Goal: Task Accomplishment & Management: Complete application form

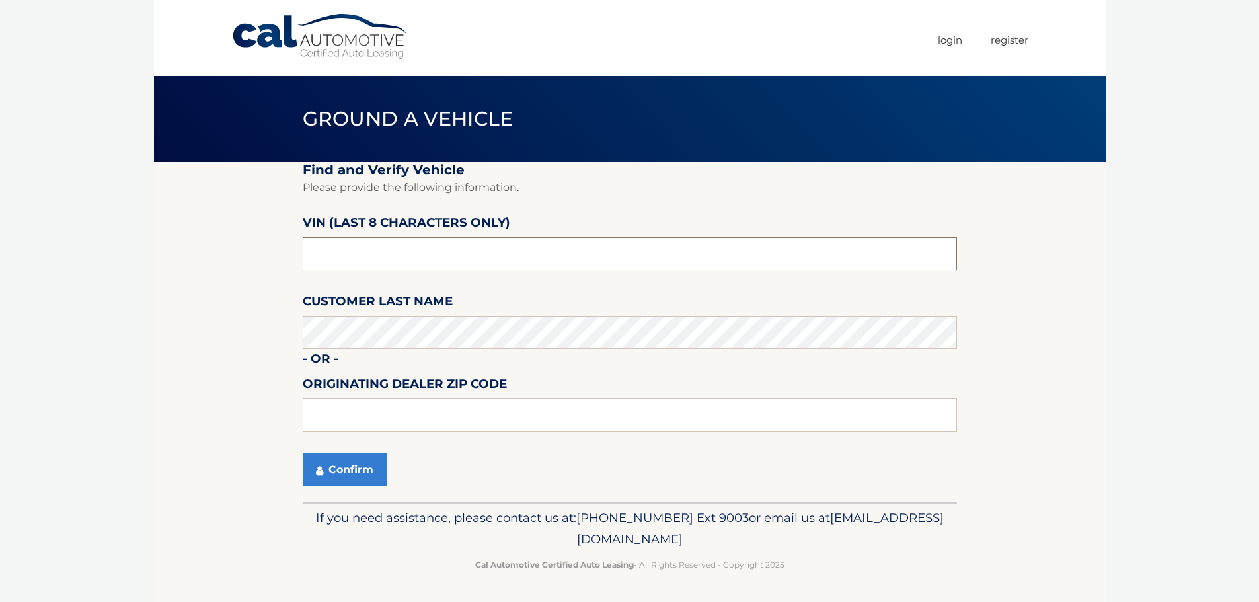
click at [401, 254] on input "text" at bounding box center [630, 253] width 654 height 33
type input "pc528634"
type input "15146"
click at [271, 330] on section "Find and Verify Vehicle Please provide the following information. VIN (last 8 c…" at bounding box center [630, 332] width 952 height 340
click at [336, 465] on button "Confirm" at bounding box center [345, 469] width 85 height 33
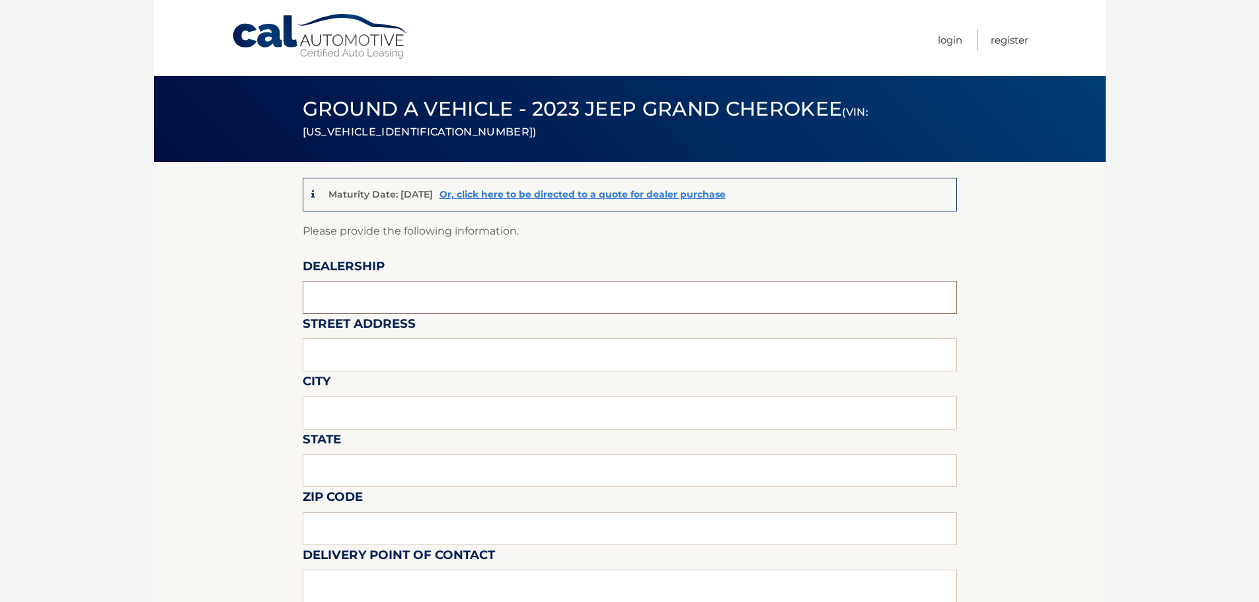
click at [410, 301] on input "text" at bounding box center [630, 297] width 654 height 33
type input "MONROEVILLE DODGE"
type input "3"
drag, startPoint x: 424, startPoint y: 297, endPoint x: 96, endPoint y: 310, distance: 328.1
click at [96, 310] on body "Cal Automotive Menu Login Register (VIN: 1C4RJHAG6PC528634)" at bounding box center [629, 301] width 1259 height 602
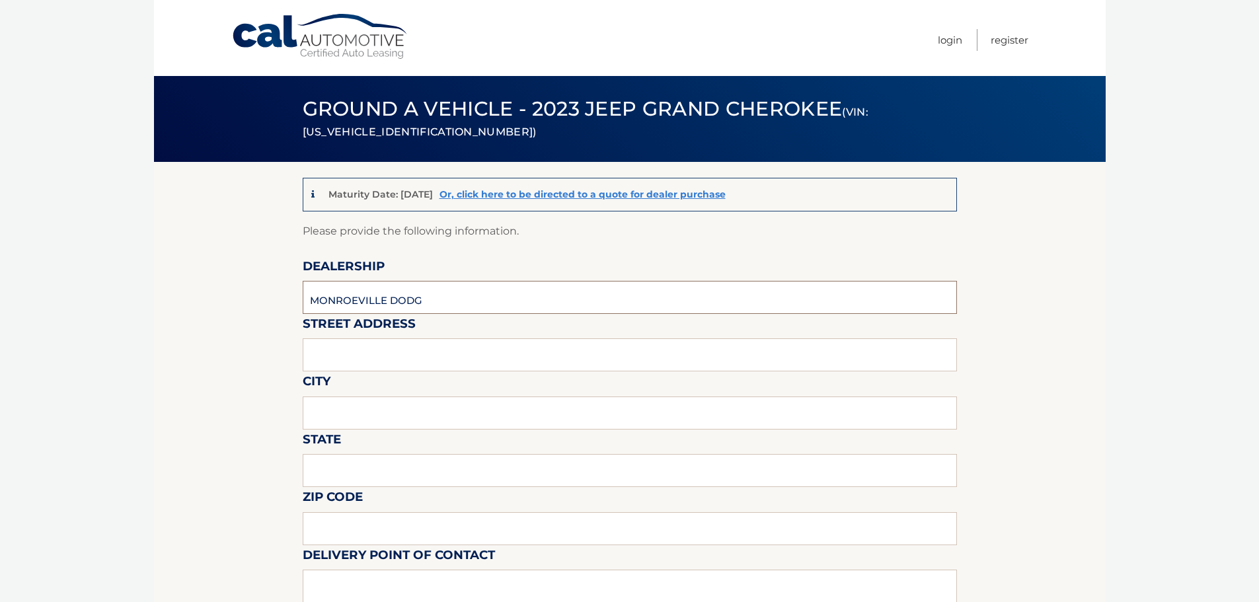
type input "MONROEVILLE DODGE"
type input "3633 WILLIAM PENN HWY"
type input "MONROEVILLE"
type input "PA"
type input "15146"
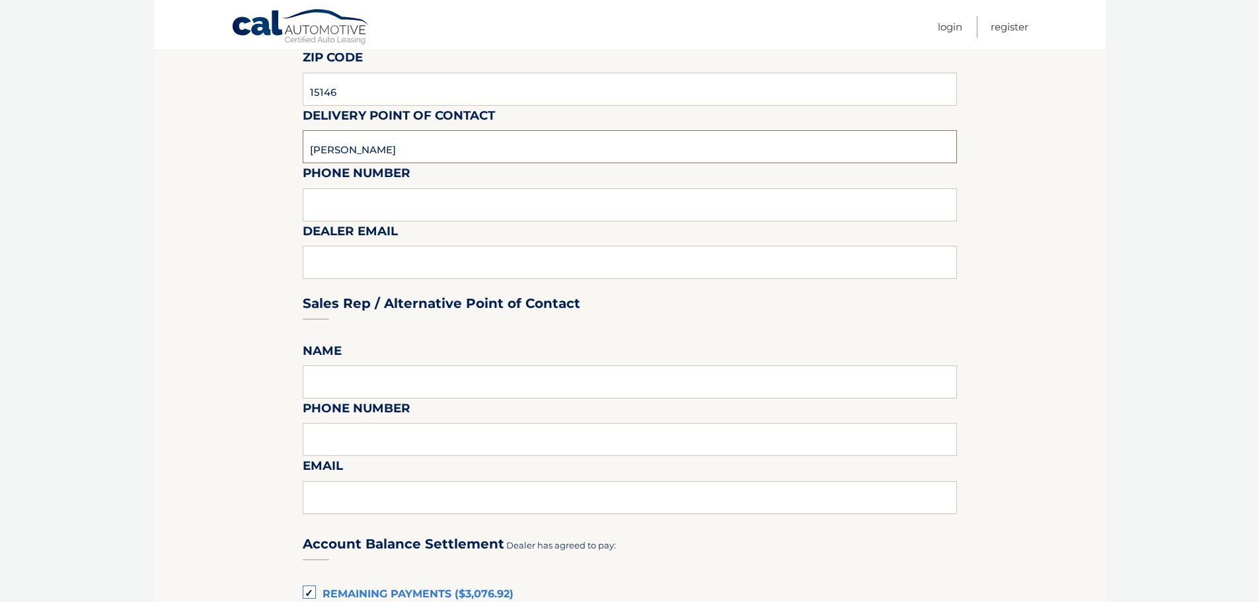
scroll to position [442, 0]
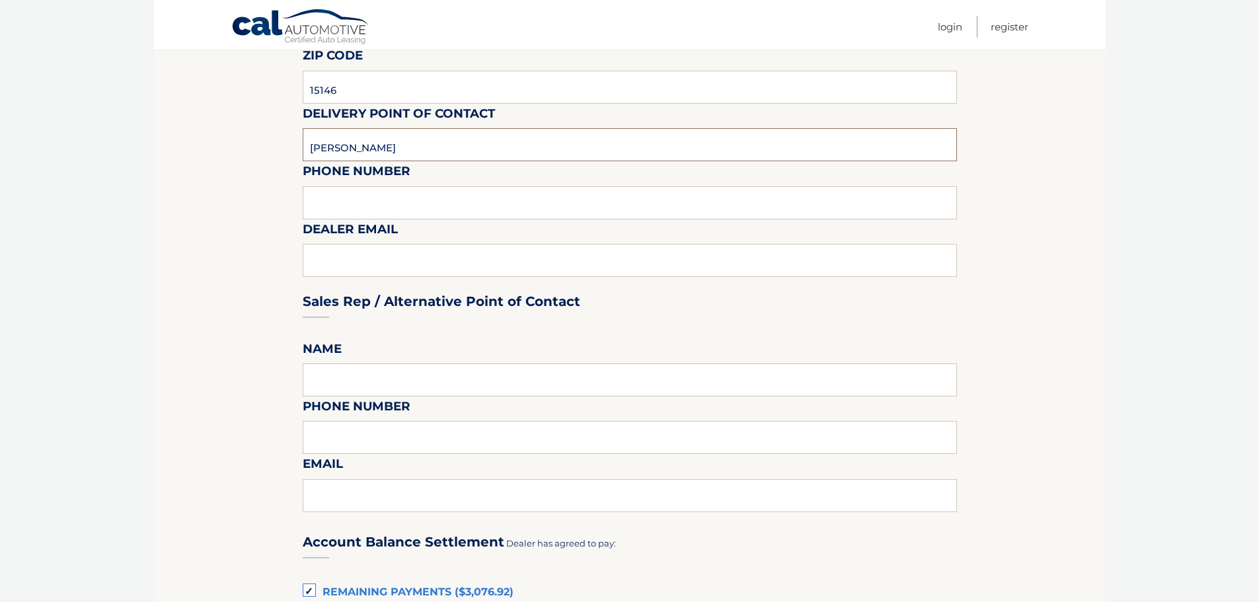
type input "COLIN YEDLOWSKI"
click at [358, 204] on input "text" at bounding box center [630, 202] width 654 height 33
type input "4128561700 EXT 6135"
type input "COLIN@MONROEVILLEDODGE.COM"
type input "COLIN YEDLOWSKI"
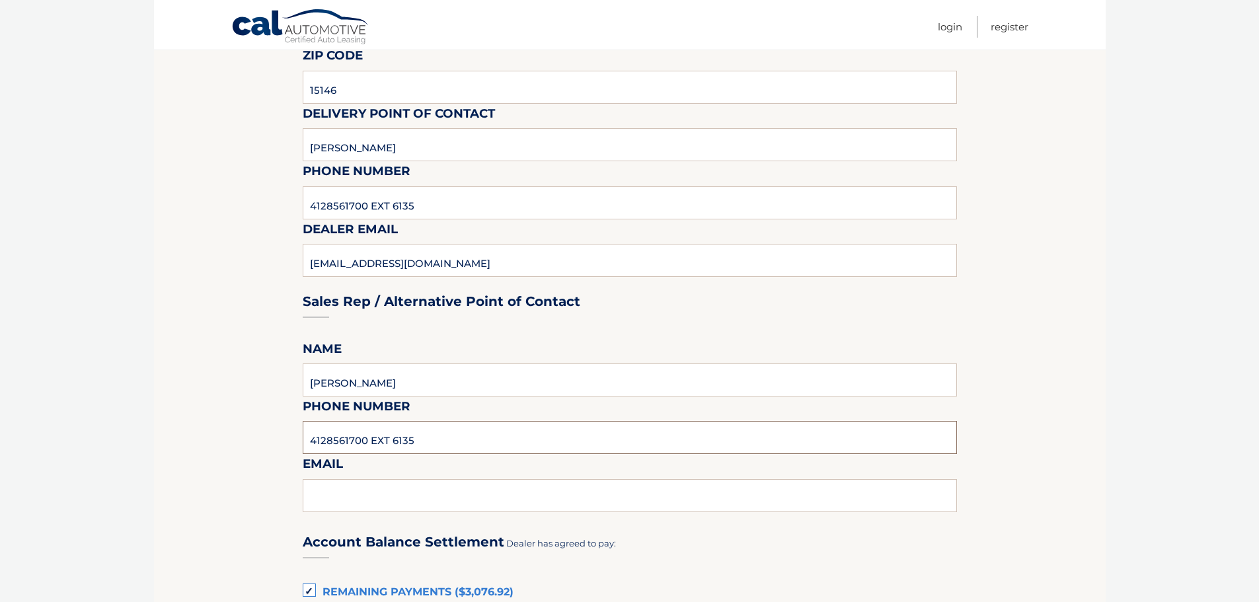
type input "4128561700 EXT 6135"
type input "COLIN@MONROEVILLEDODGE.COM"
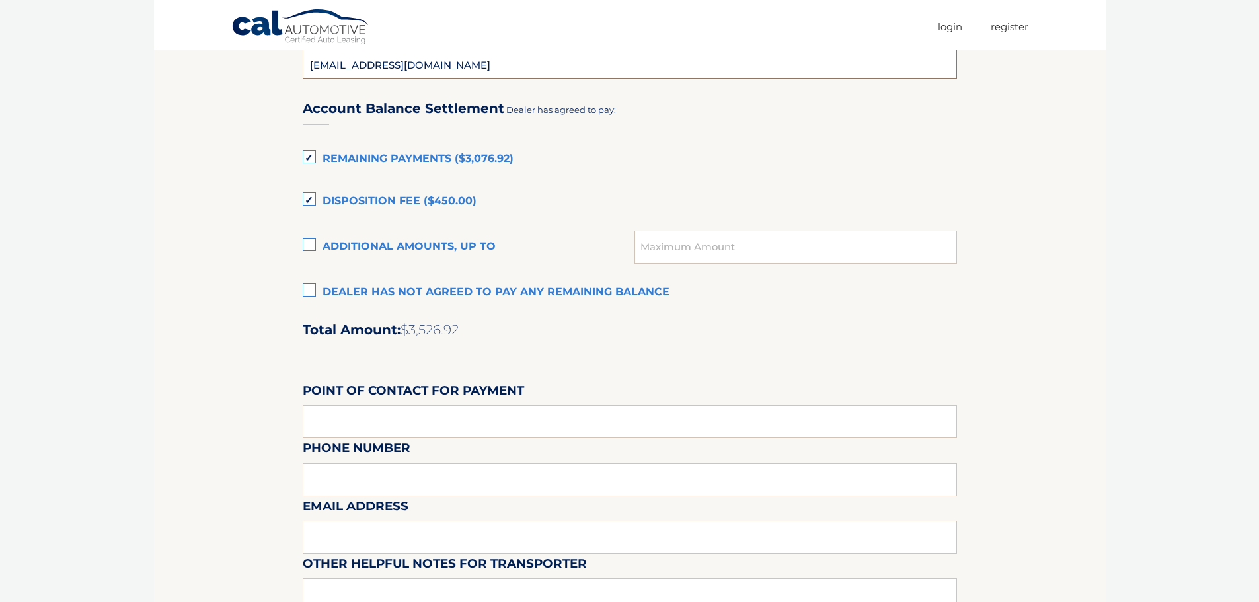
scroll to position [882, 0]
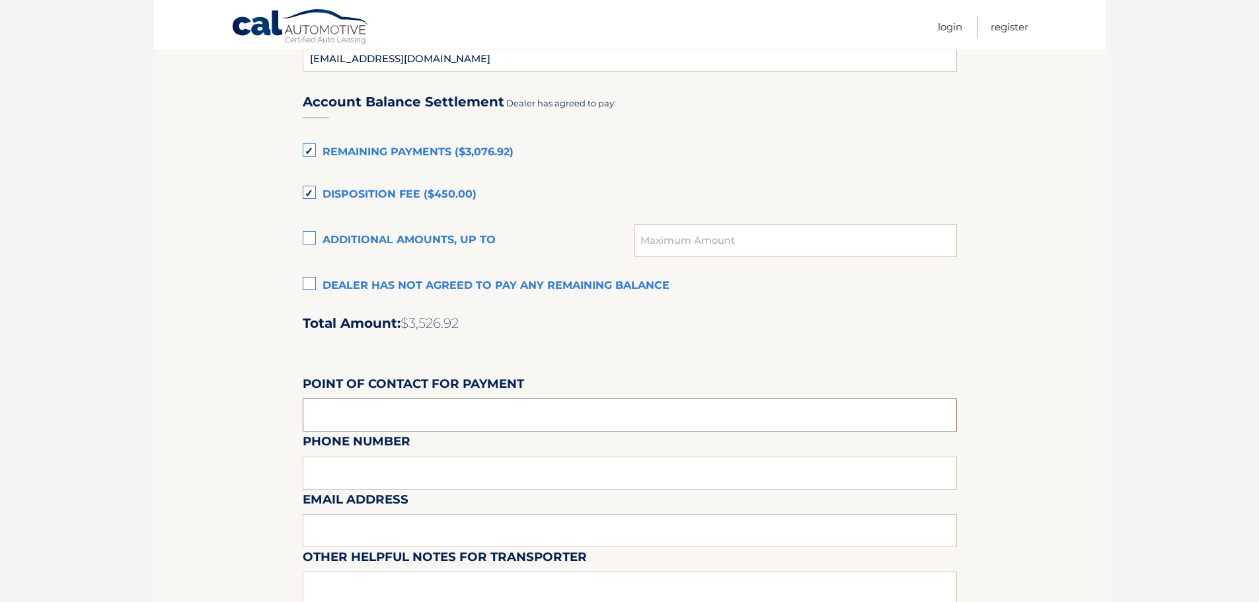
click at [350, 414] on input "text" at bounding box center [630, 415] width 654 height 33
type input "COLINE YEDLOWSKI"
type input "4128561700 EXT 6135"
type input "COLIN@MONROEVILLEDODGE.COM"
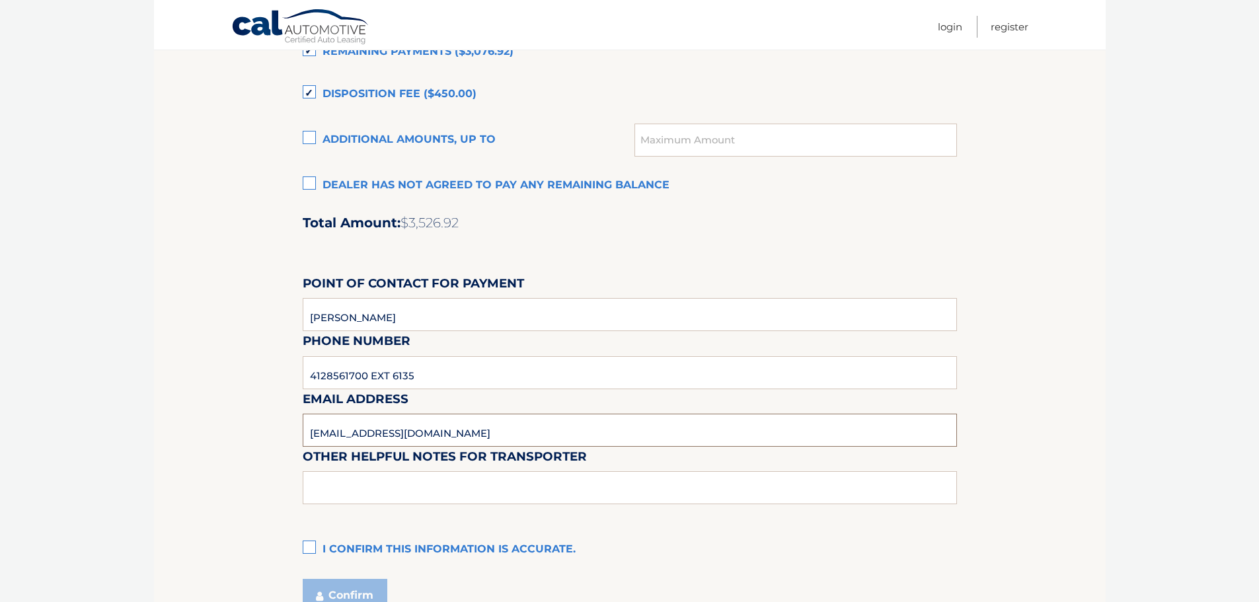
scroll to position [1102, 0]
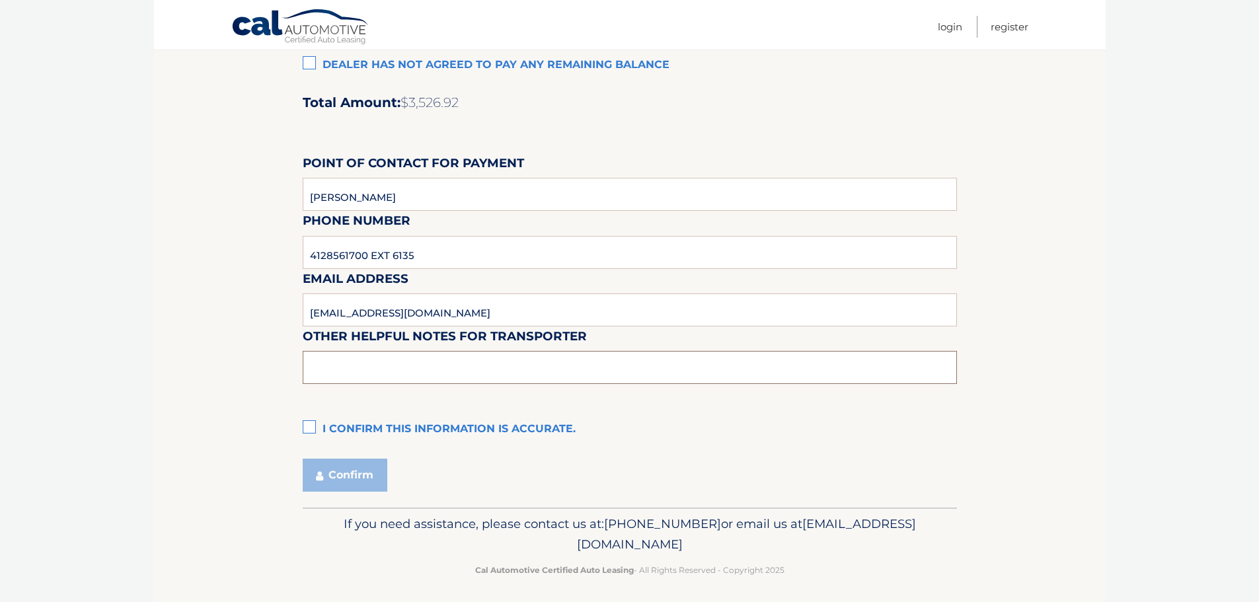
click at [400, 365] on input "text" at bounding box center [630, 367] width 654 height 33
type input "ASK FOR SKIP AT THE JEEP STORE"
click at [309, 424] on label "I confirm this information is accurate." at bounding box center [630, 429] width 654 height 26
click at [0, 0] on input "I confirm this information is accurate." at bounding box center [0, 0] width 0 height 0
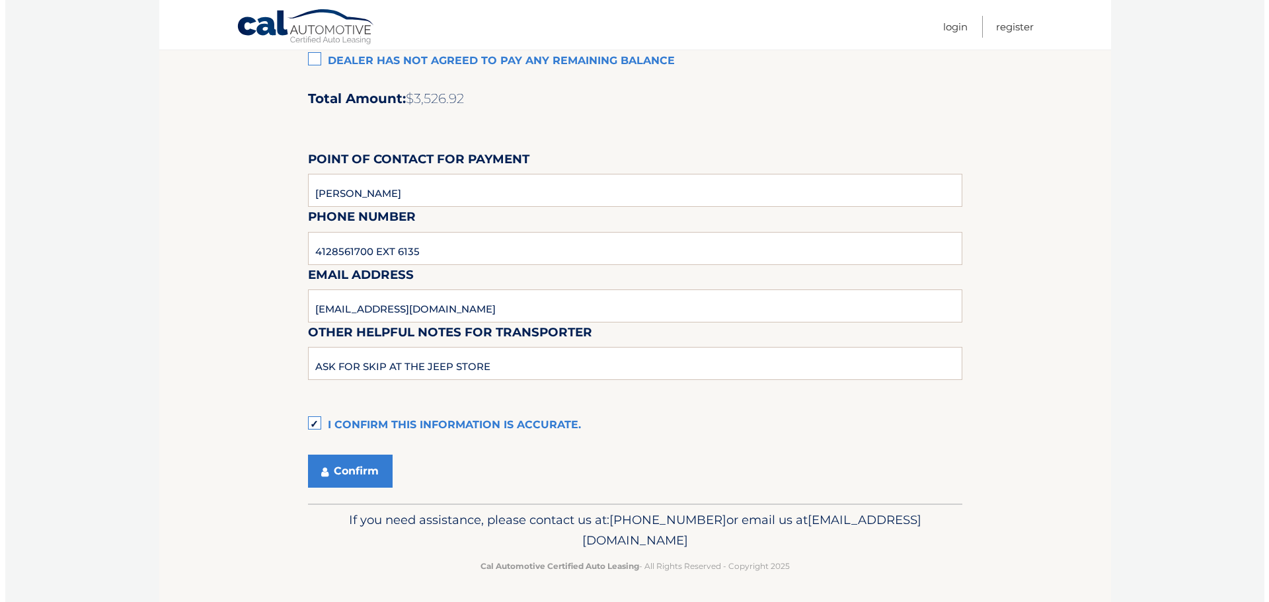
scroll to position [1108, 0]
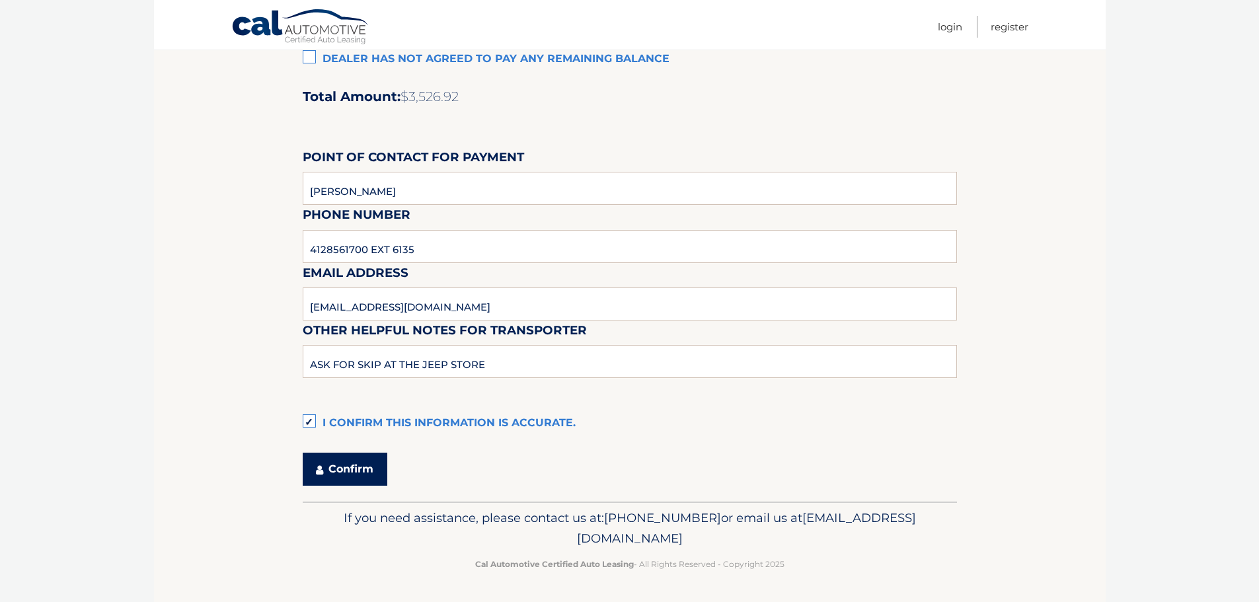
click at [345, 473] on button "Confirm" at bounding box center [345, 469] width 85 height 33
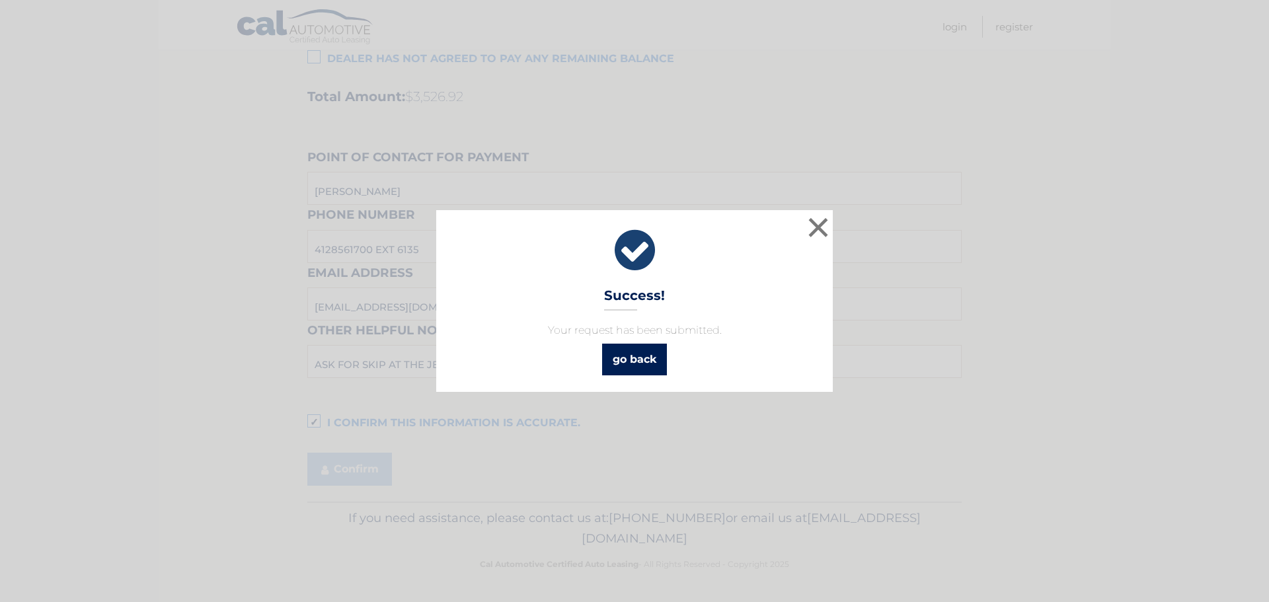
click at [633, 362] on link "go back" at bounding box center [634, 360] width 65 height 32
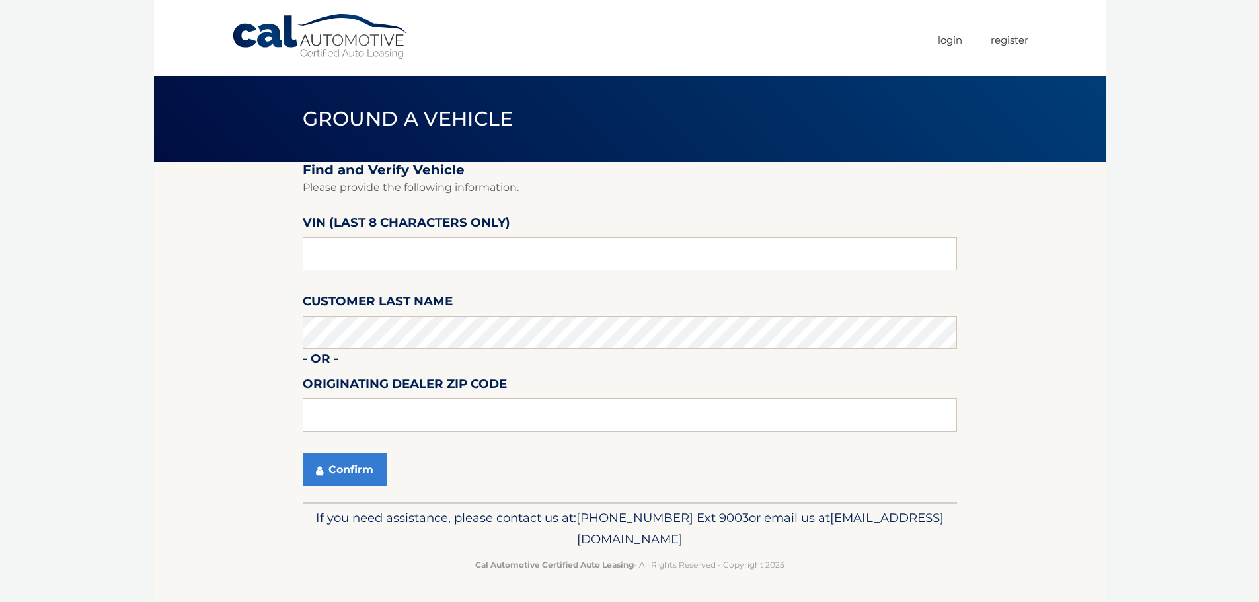
click at [61, 380] on body "Cal Automotive Menu Login Register Ground a Vehicle" at bounding box center [629, 301] width 1259 height 602
